Goal: Transaction & Acquisition: Purchase product/service

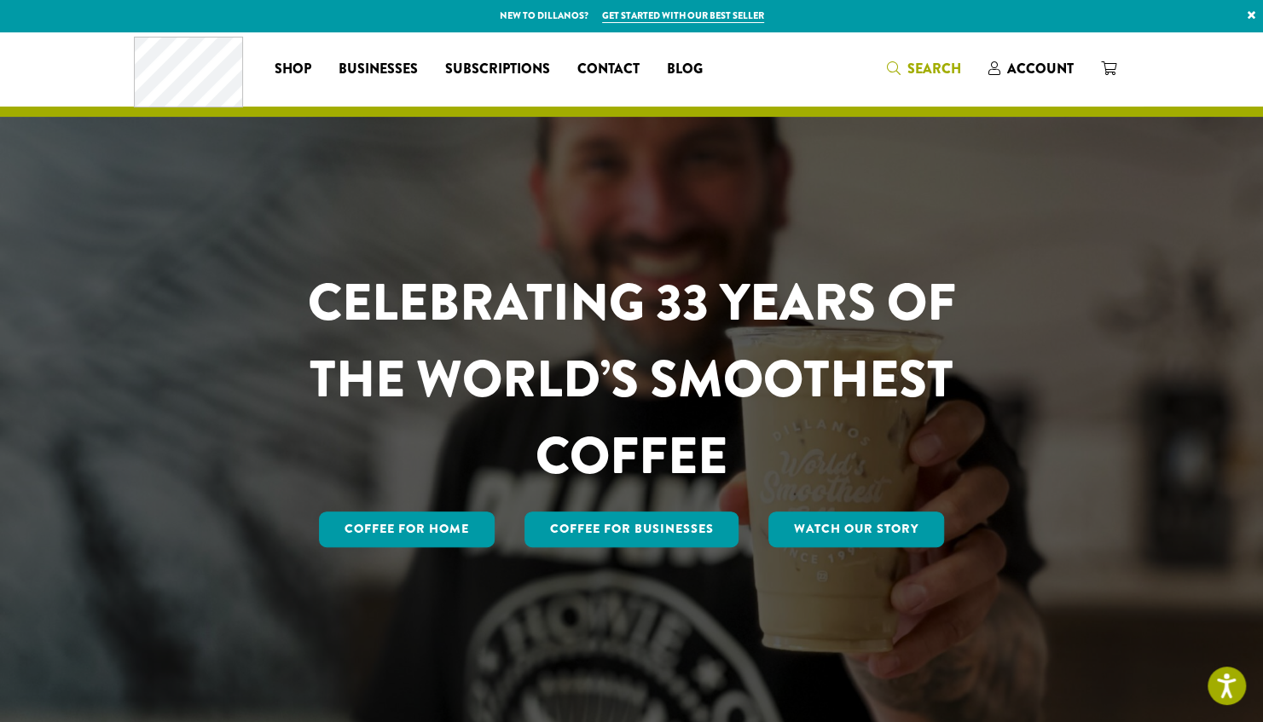
click at [941, 67] on span "Search" at bounding box center [934, 69] width 54 height 20
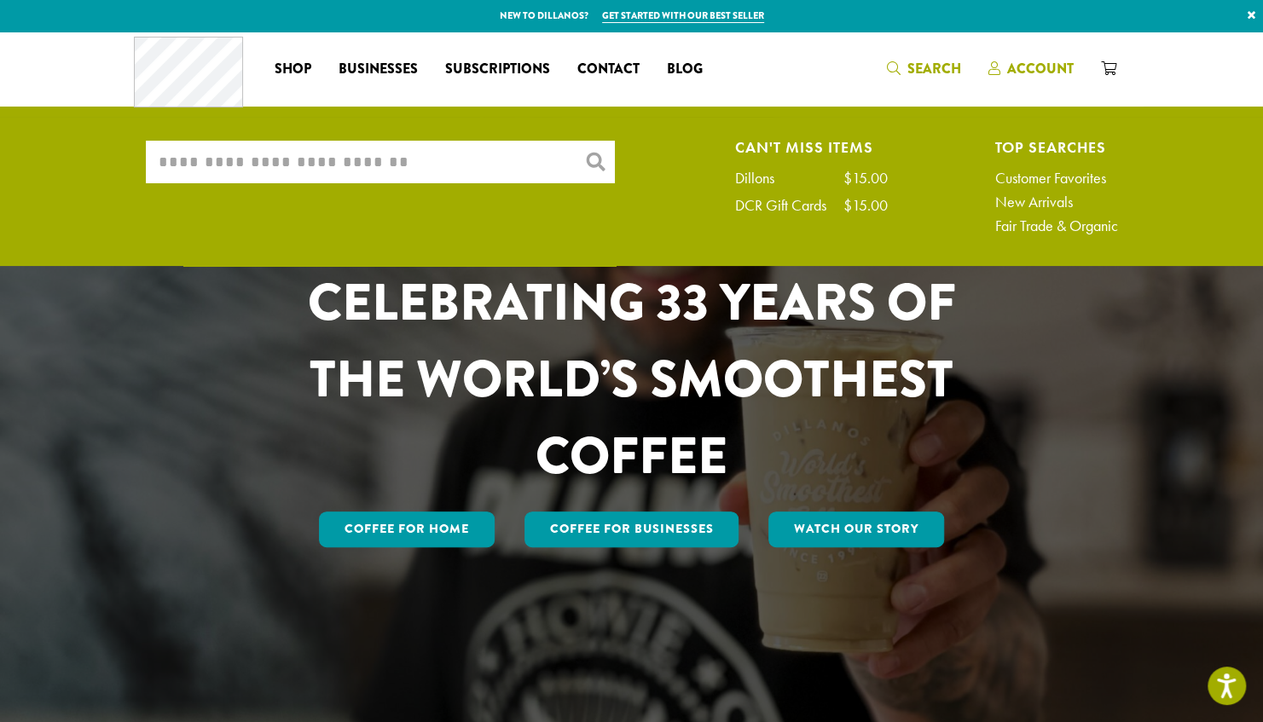
click at [1032, 63] on span "Account" at bounding box center [1040, 69] width 67 height 20
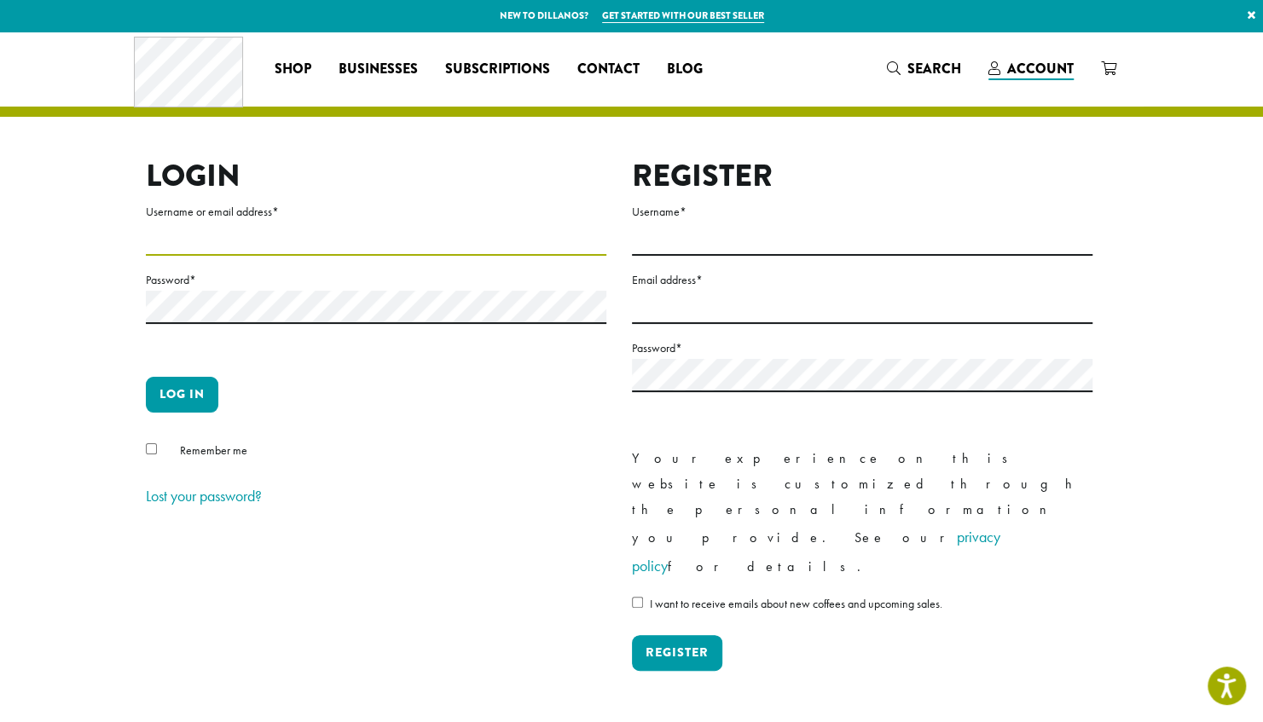
click at [341, 244] on input "Username or email address *" at bounding box center [376, 239] width 460 height 33
type input "**********"
click at [146, 377] on button "Log in" at bounding box center [182, 395] width 72 height 36
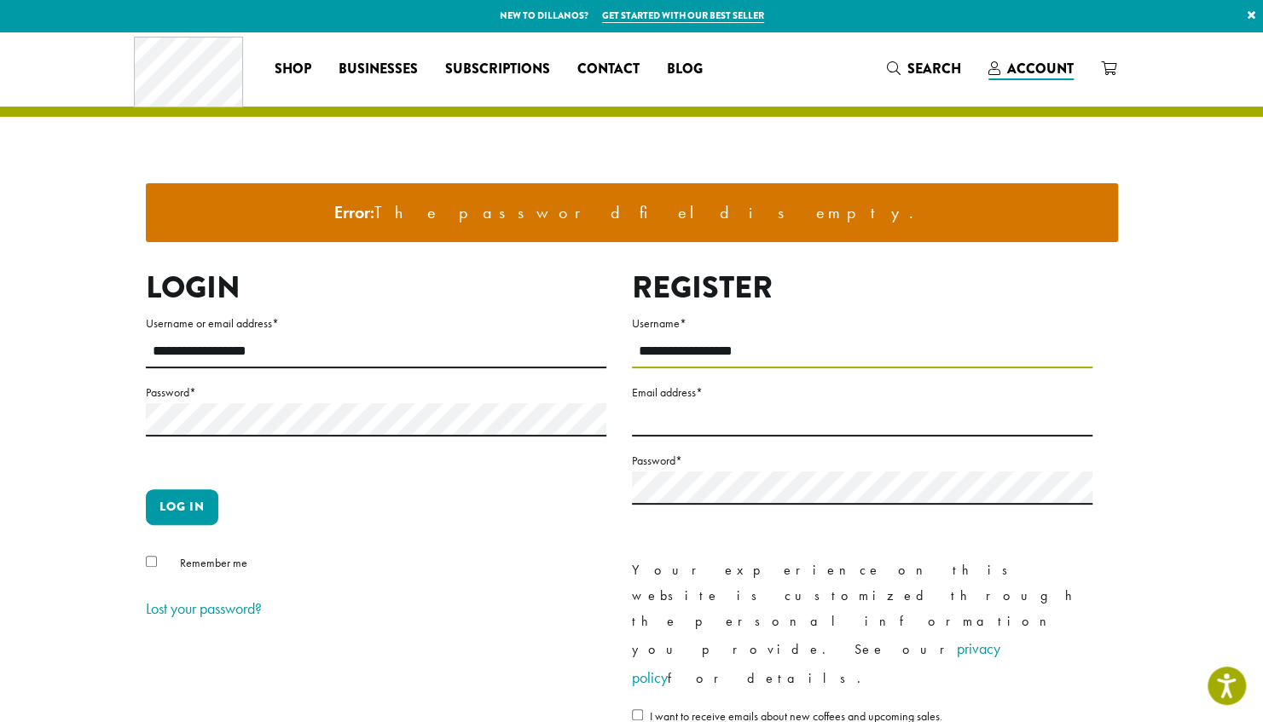
drag, startPoint x: 763, startPoint y: 351, endPoint x: 546, endPoint y: 361, distance: 217.6
click at [546, 361] on div "**********" at bounding box center [619, 539] width 972 height 541
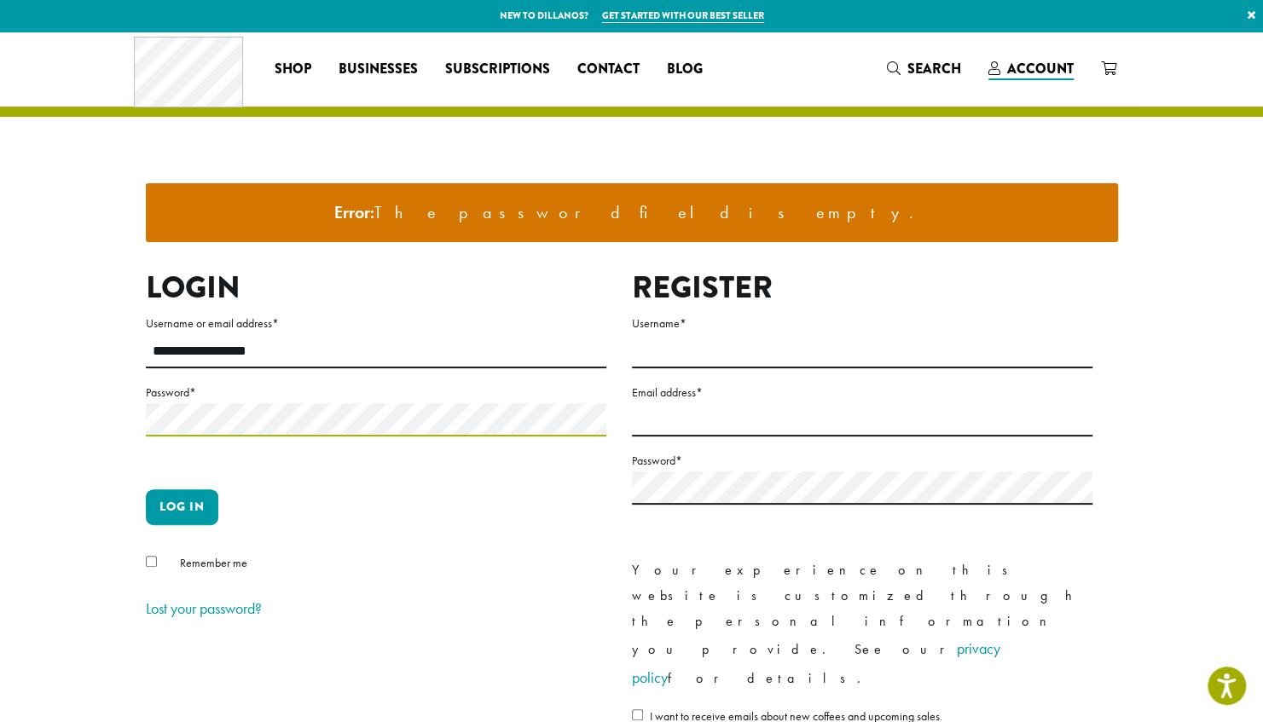
click at [121, 414] on div "**********" at bounding box center [631, 442] width 1023 height 820
click at [146, 489] on button "Log in" at bounding box center [182, 507] width 72 height 36
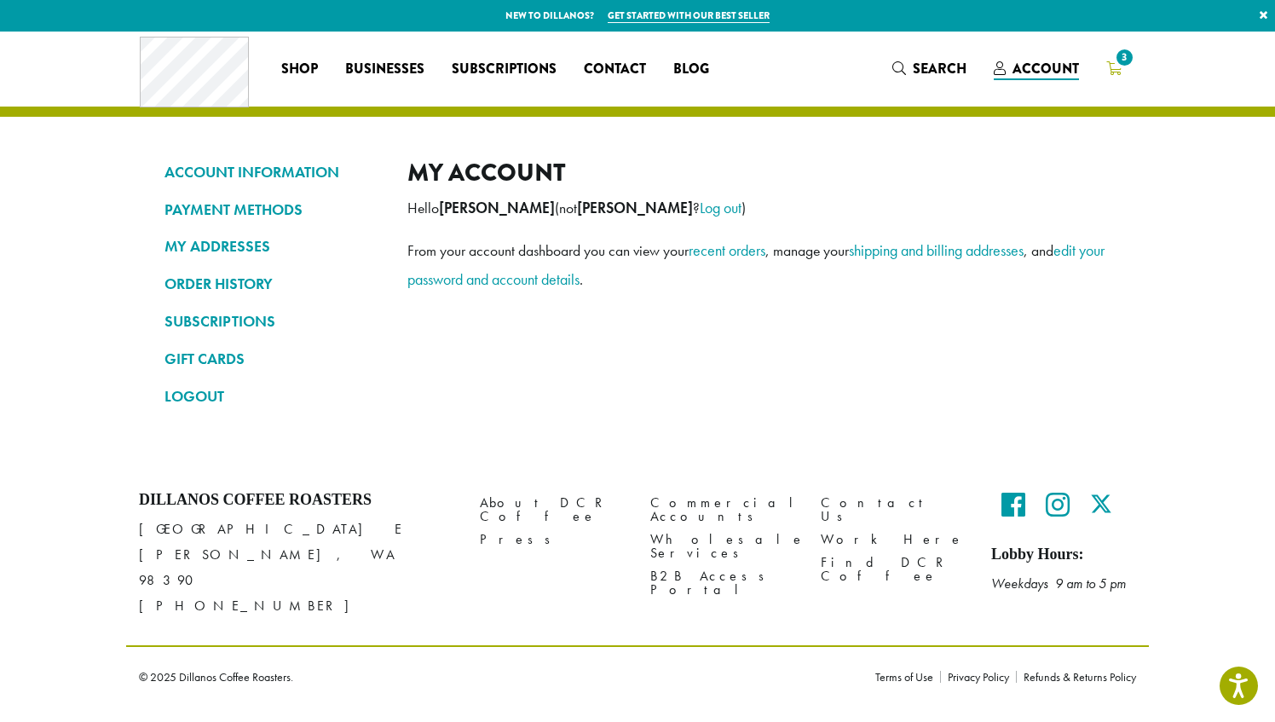
click at [1124, 65] on span "3" at bounding box center [1124, 57] width 23 height 23
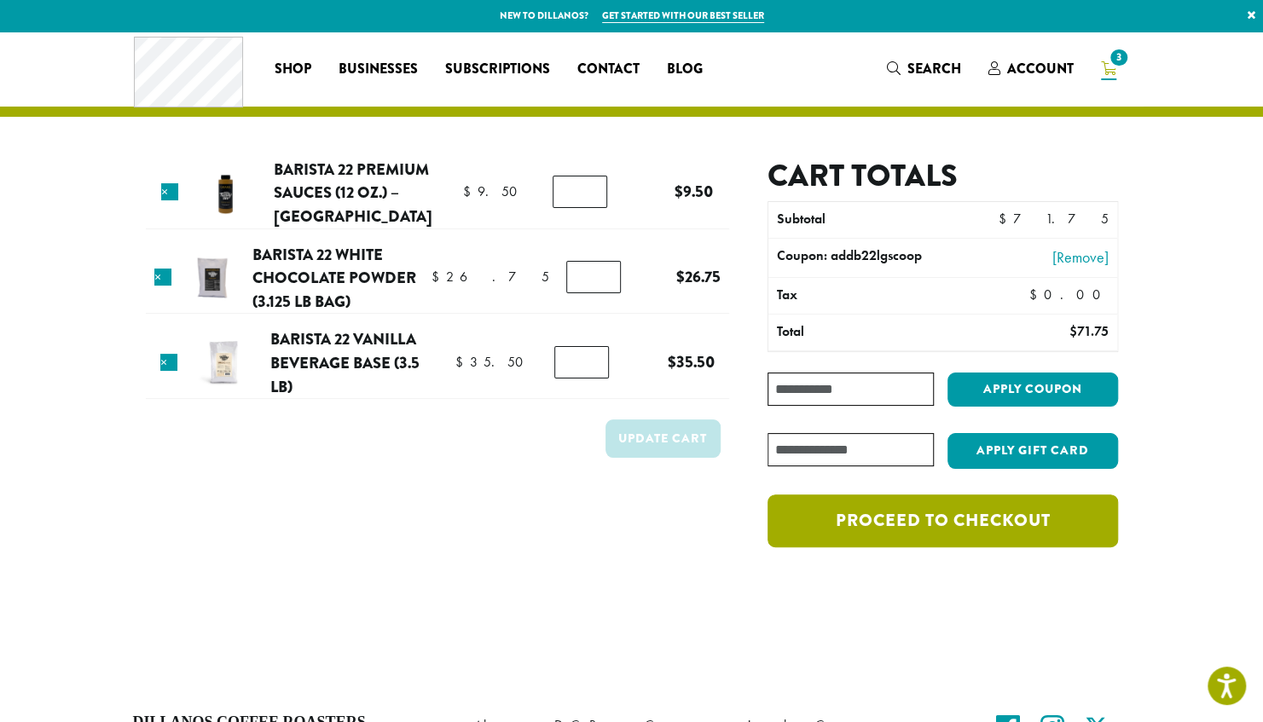
click at [880, 514] on link "Proceed to checkout" at bounding box center [942, 520] width 350 height 53
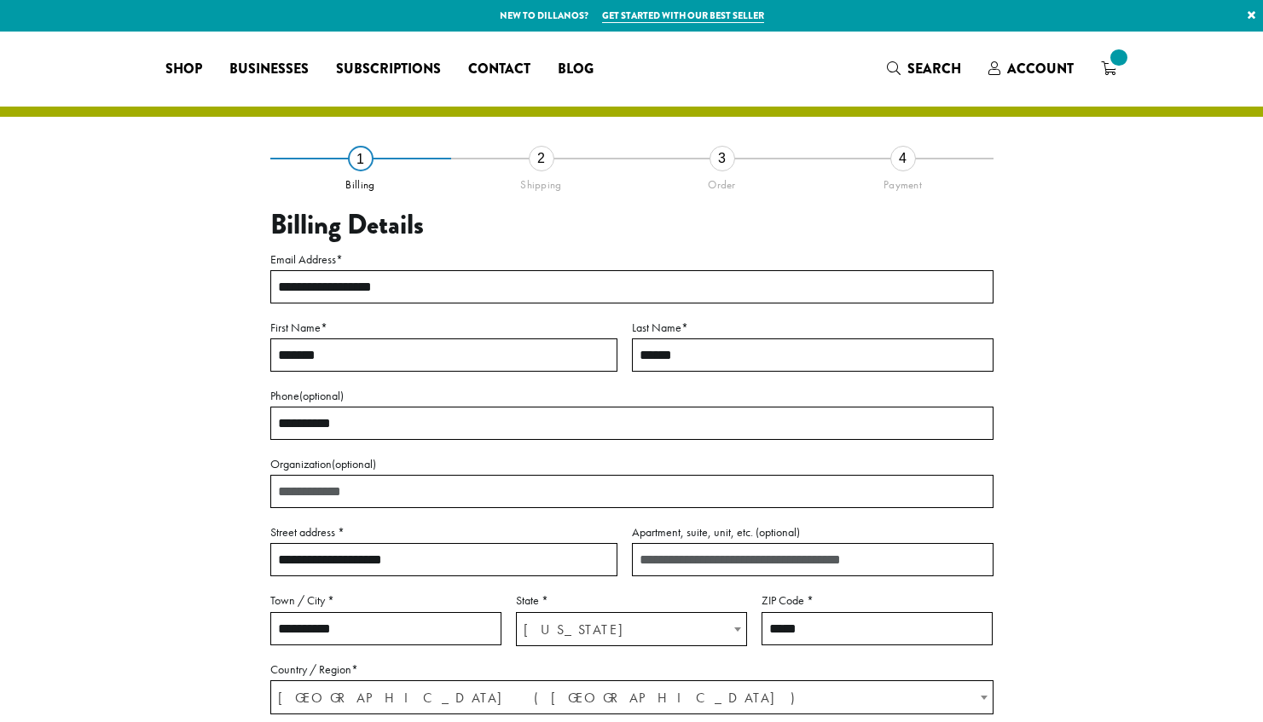
select select "**"
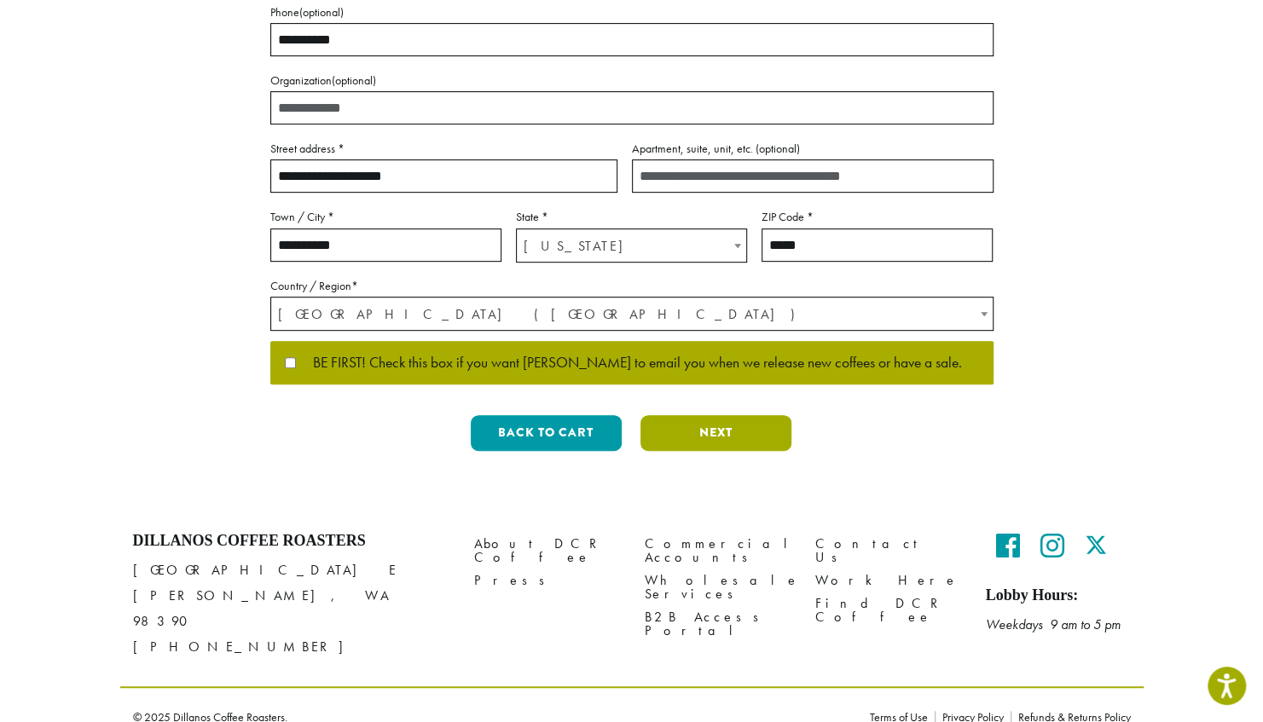
click at [691, 431] on button "Next" at bounding box center [715, 433] width 151 height 36
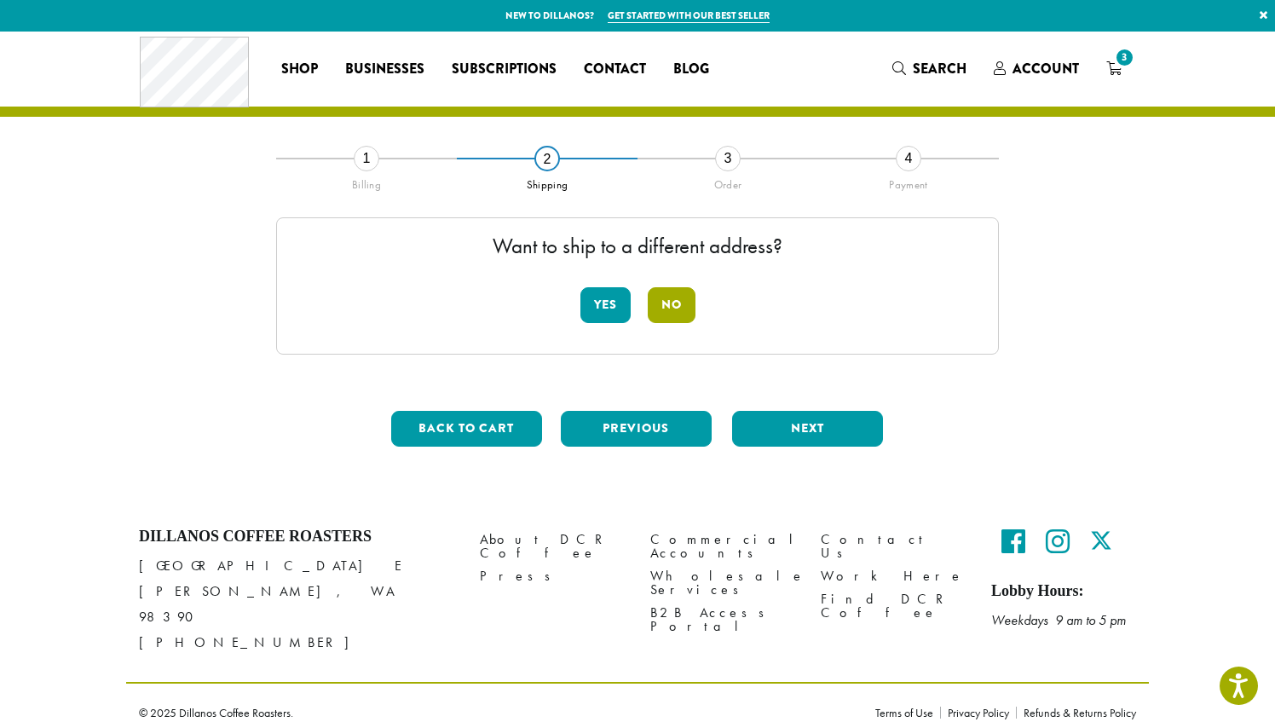
click at [674, 302] on button "No" at bounding box center [672, 305] width 48 height 36
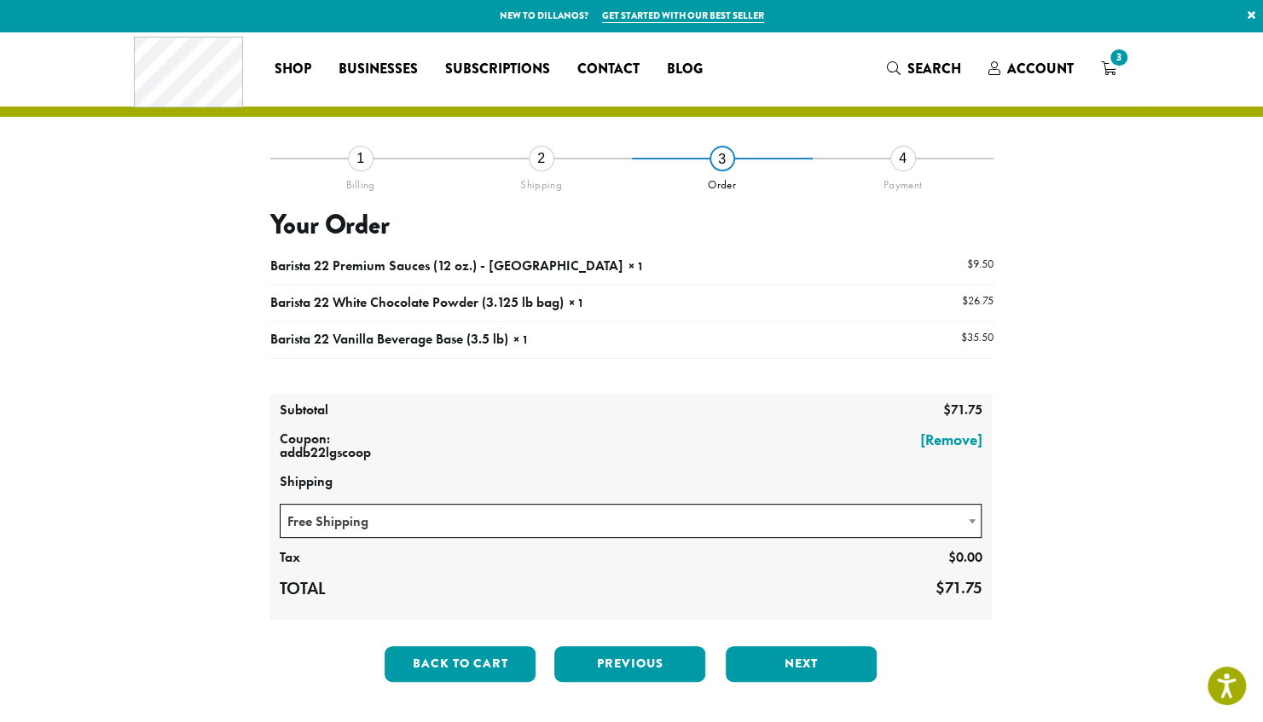
scroll to position [229, 0]
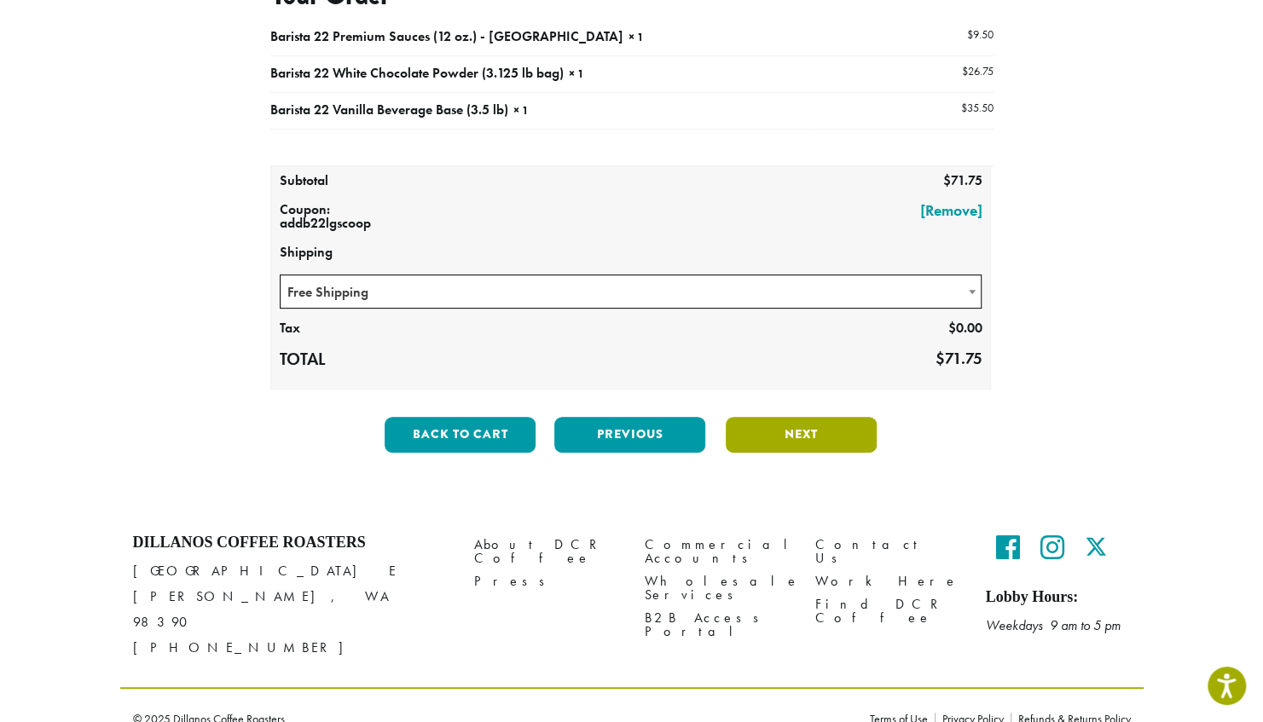
click at [793, 439] on button "Next" at bounding box center [801, 435] width 151 height 36
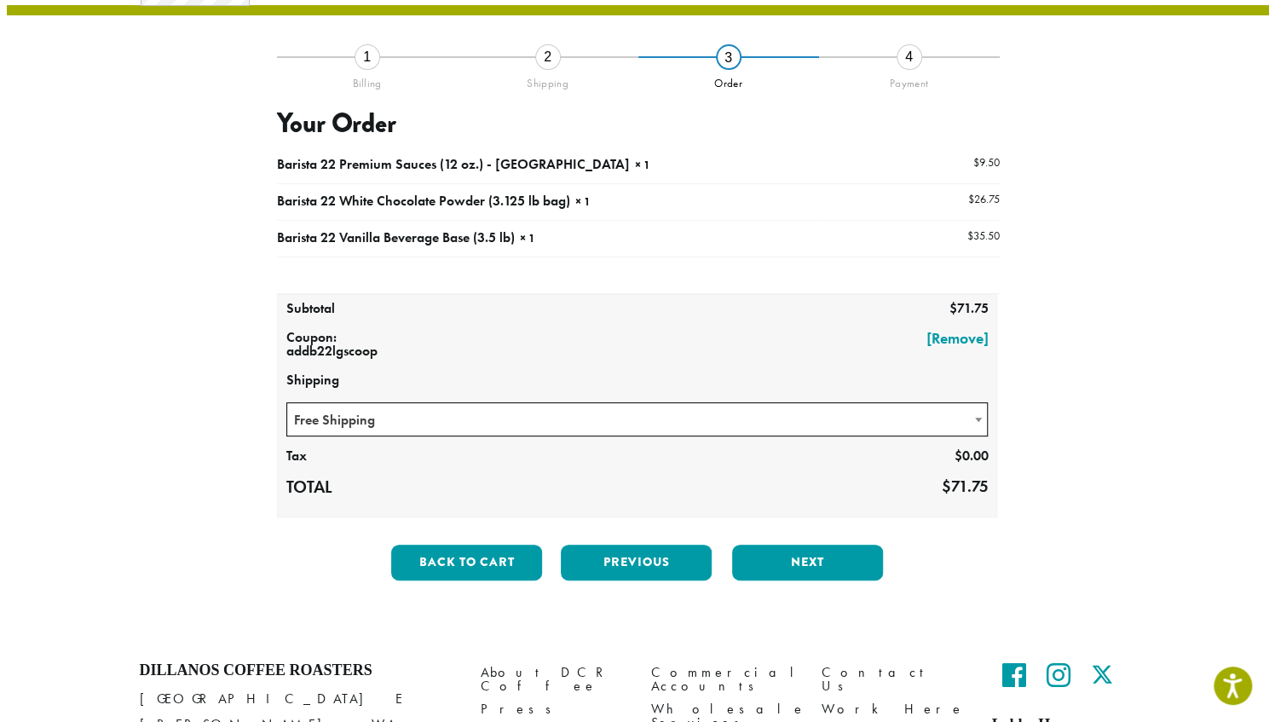
scroll to position [97, 0]
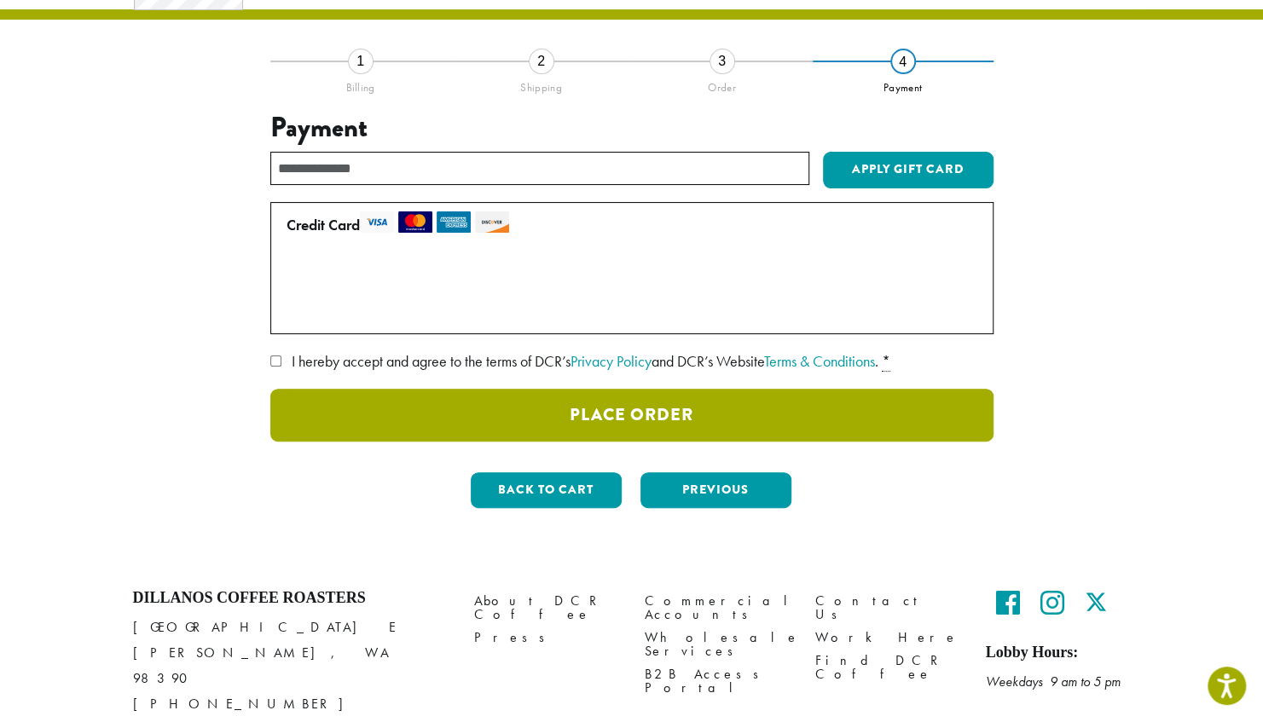
click at [631, 414] on button "Place Order" at bounding box center [631, 415] width 723 height 53
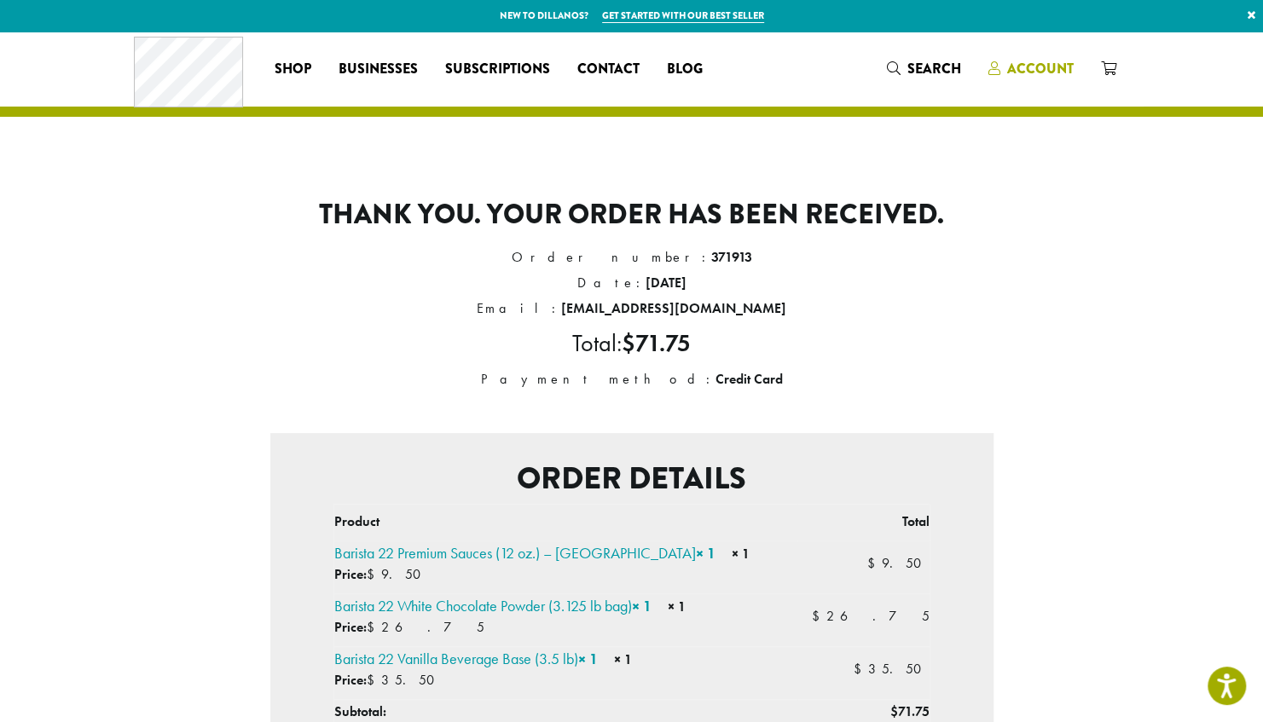
click at [1050, 68] on span "Account" at bounding box center [1040, 69] width 67 height 20
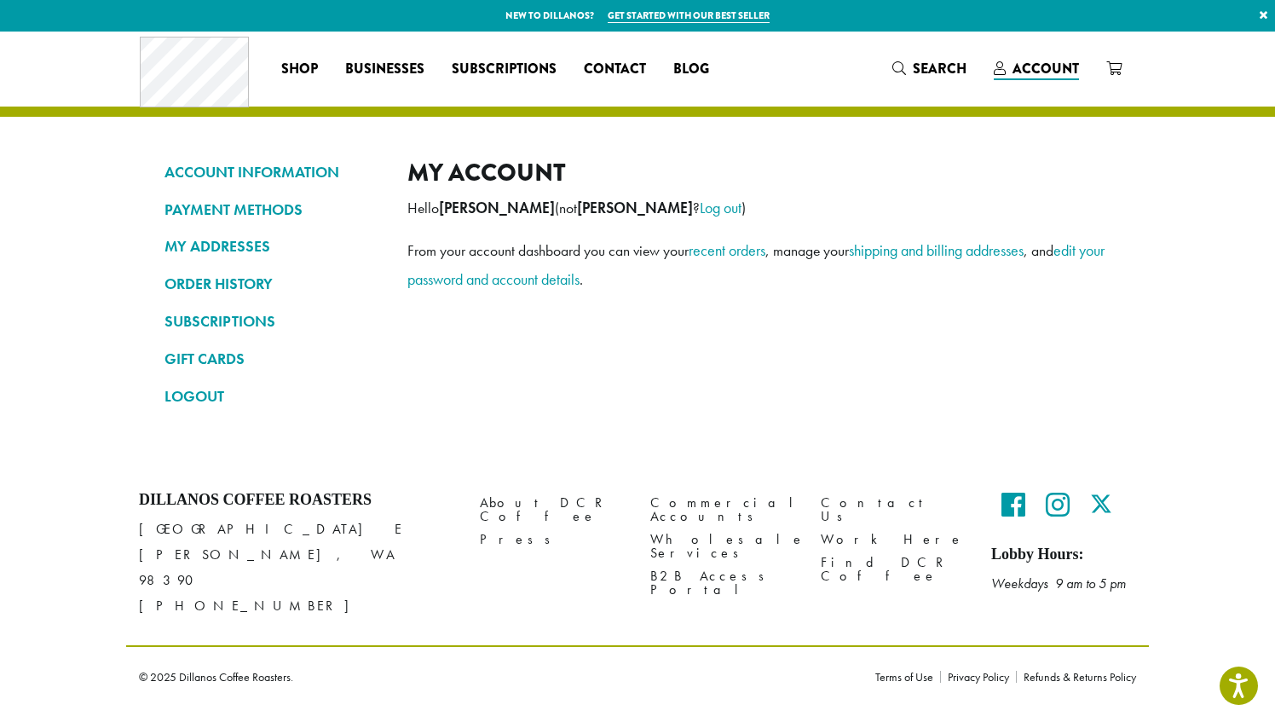
click at [1042, 70] on span "Account" at bounding box center [1046, 69] width 67 height 20
click at [205, 389] on link "LOGOUT" at bounding box center [273, 396] width 217 height 29
